Goal: Task Accomplishment & Management: Manage account settings

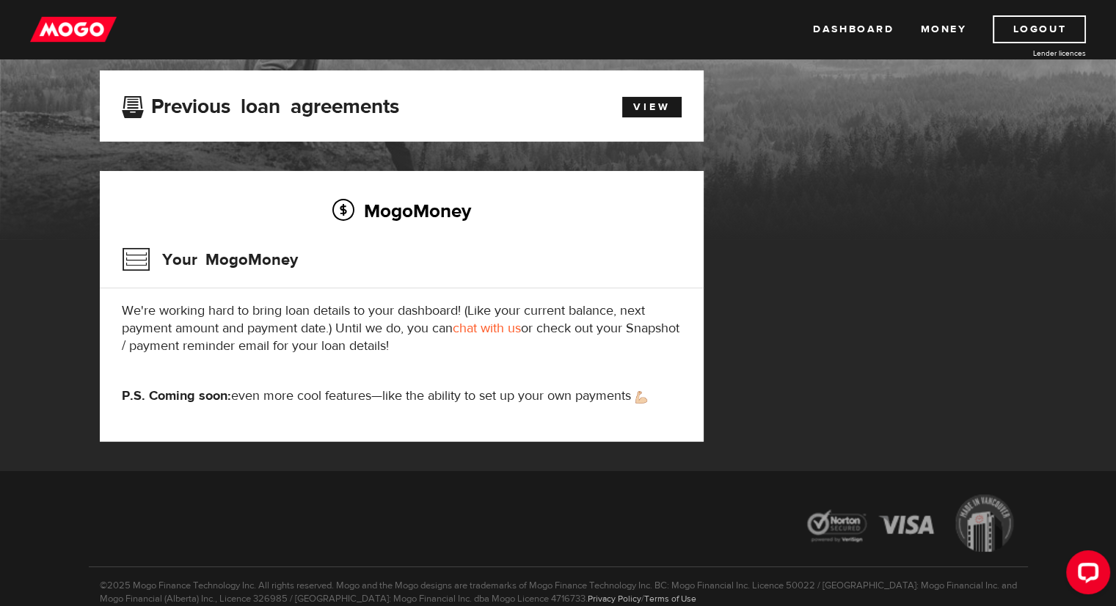
scroll to position [91, 0]
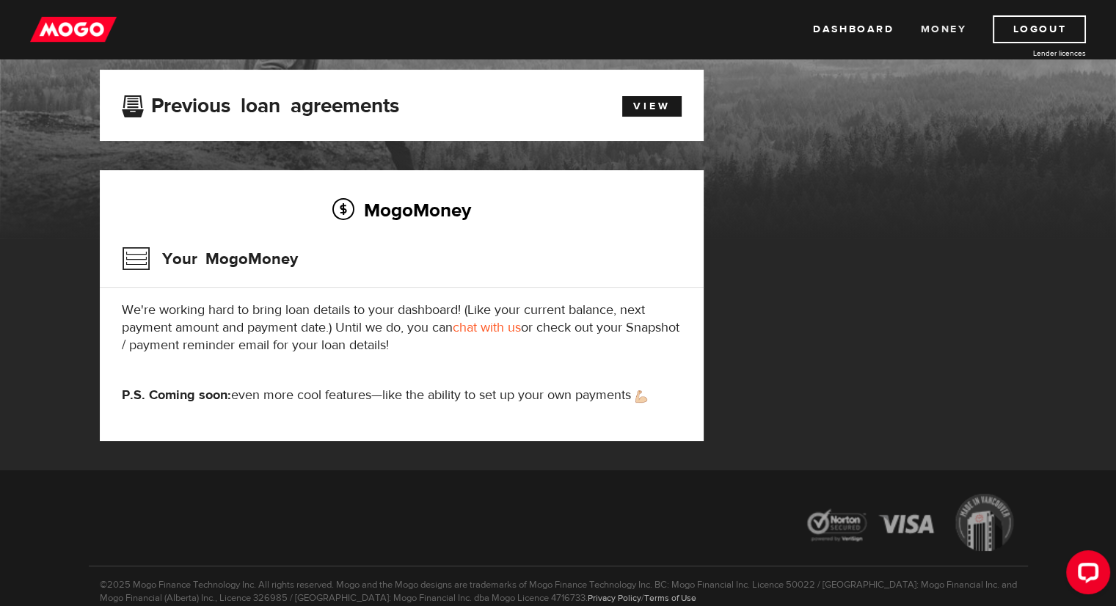
click at [943, 28] on link "Money" at bounding box center [943, 29] width 46 height 28
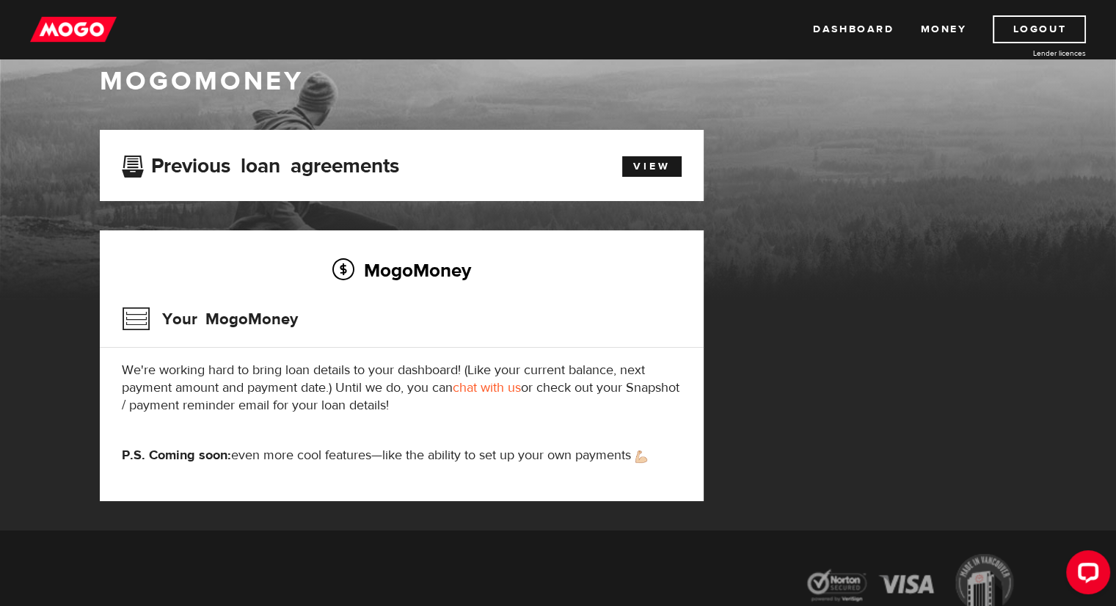
scroll to position [62, 0]
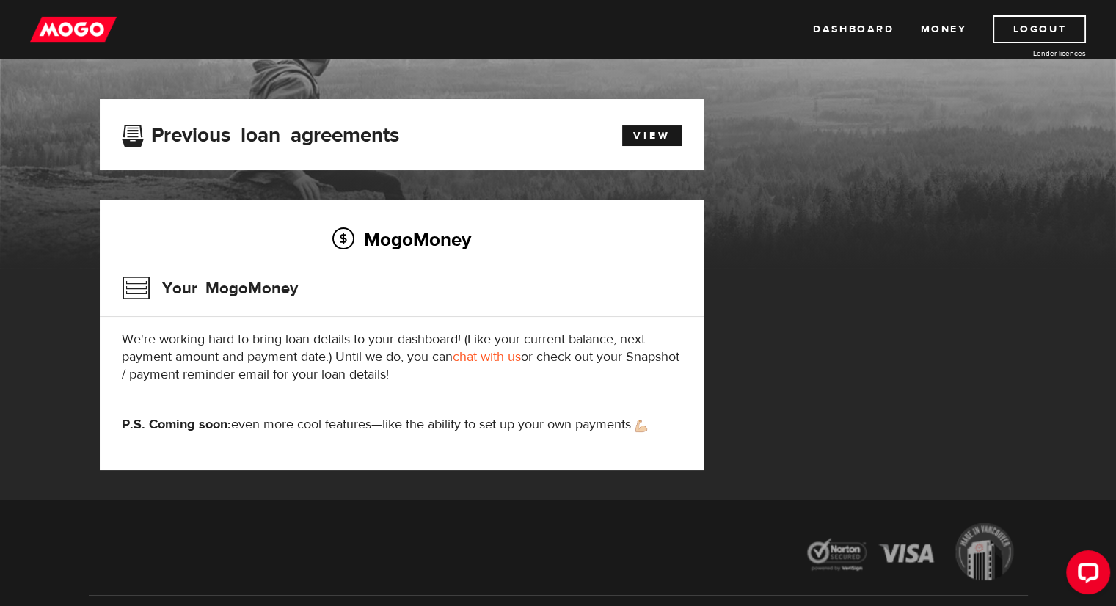
click at [141, 288] on h3 "Your MogoMoney" at bounding box center [210, 288] width 176 height 38
click at [641, 137] on link "View" at bounding box center [651, 135] width 59 height 21
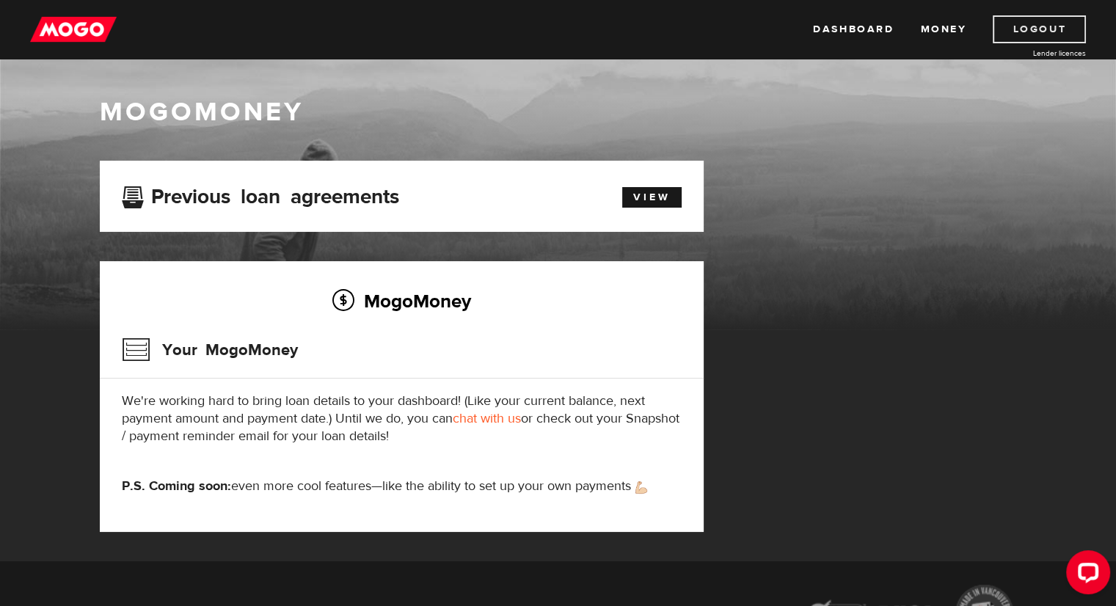
click at [1021, 24] on link "Logout" at bounding box center [1039, 29] width 93 height 28
